Goal: Information Seeking & Learning: Learn about a topic

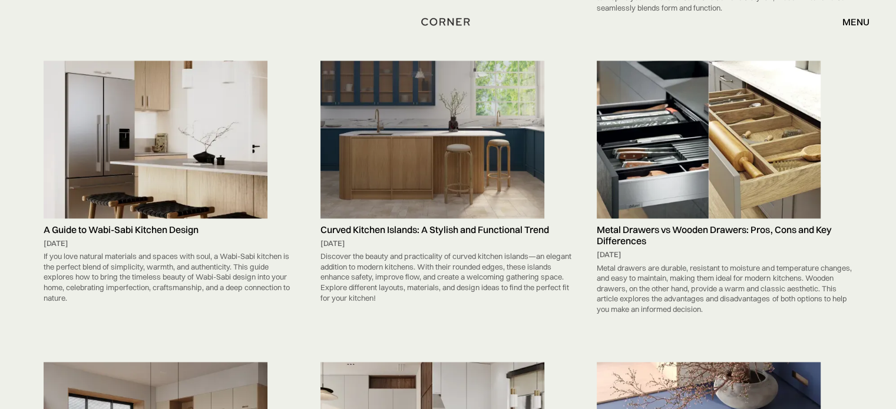
scroll to position [5975, 0]
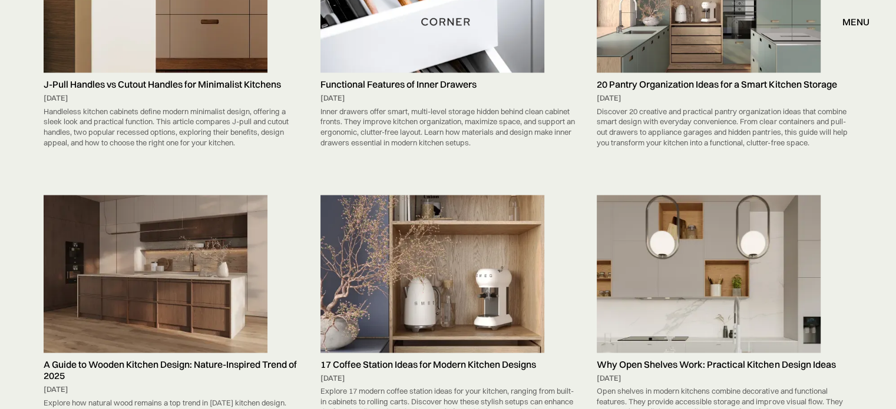
scroll to position [2513, 0]
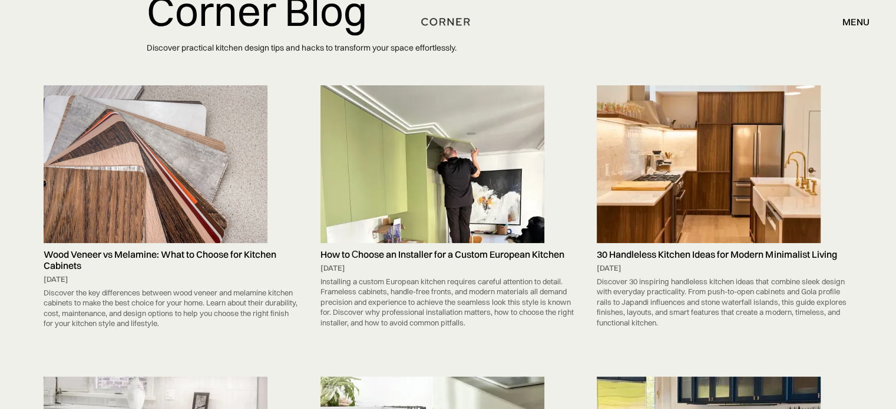
scroll to position [40, 0]
